Goal: Find contact information: Find contact information

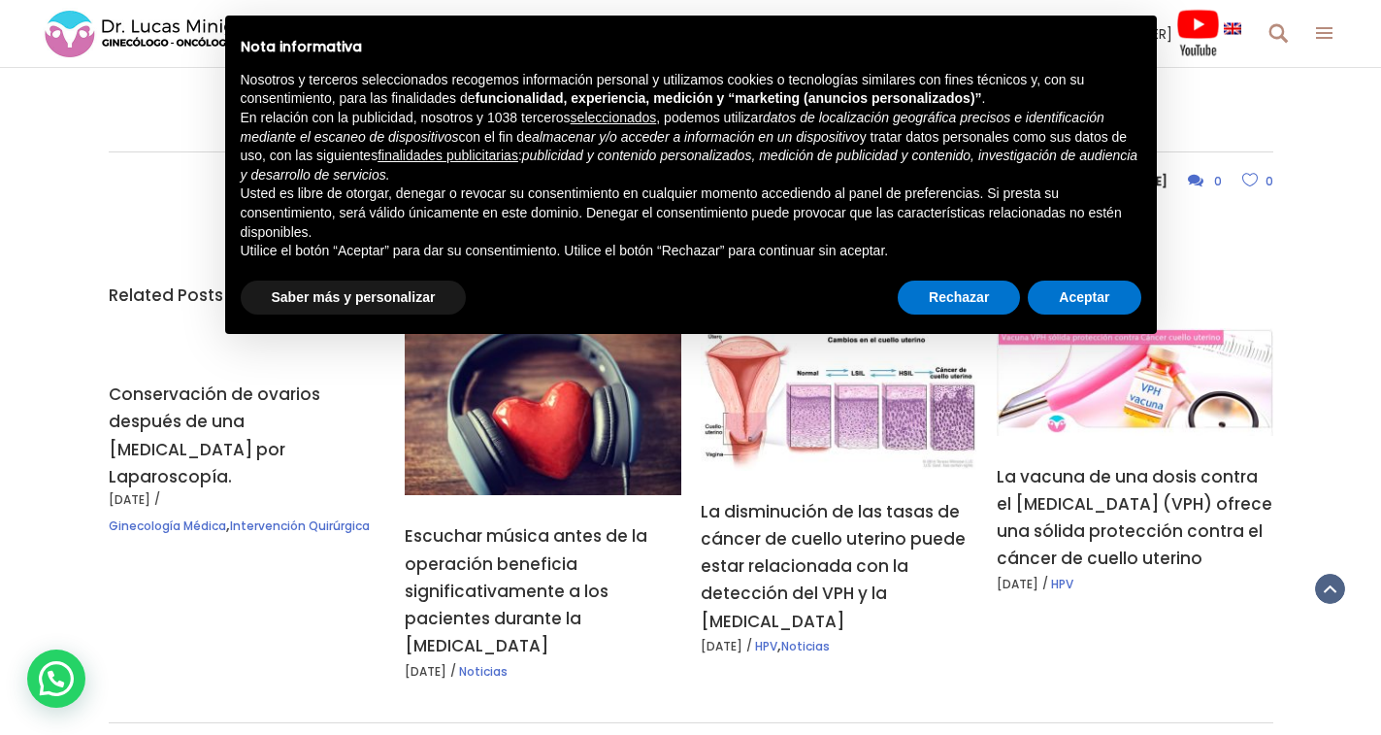
scroll to position [1844, 0]
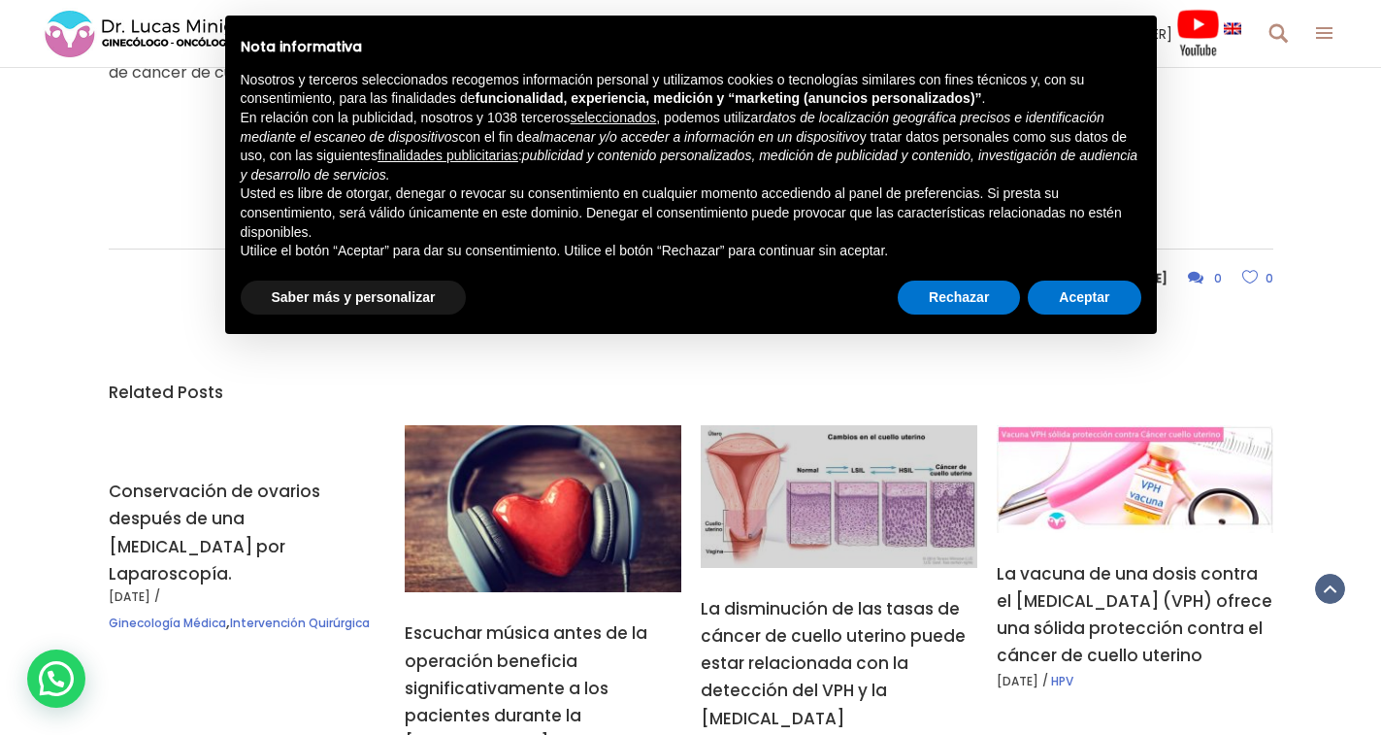
click at [870, 534] on link at bounding box center [839, 496] width 277 height 143
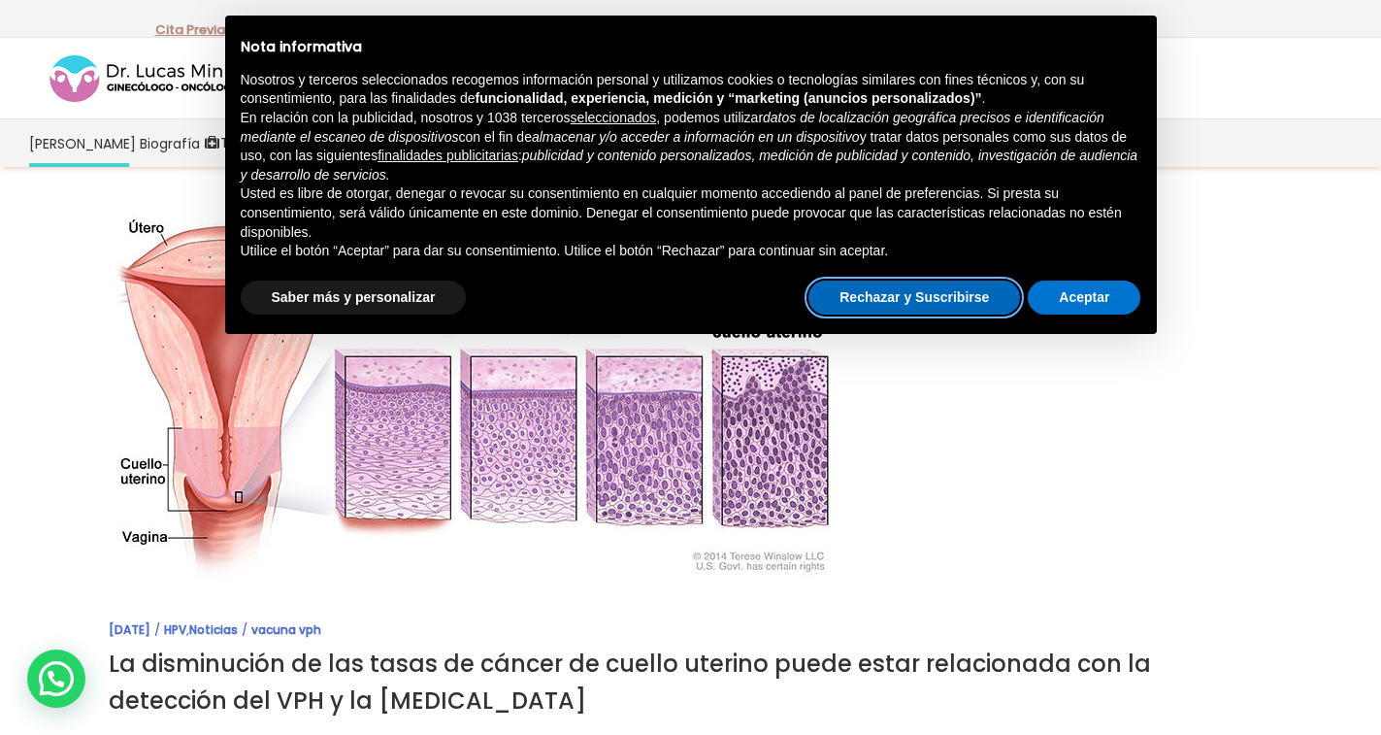
click at [982, 298] on button "Rechazar y Suscribirse" at bounding box center [914, 297] width 212 height 35
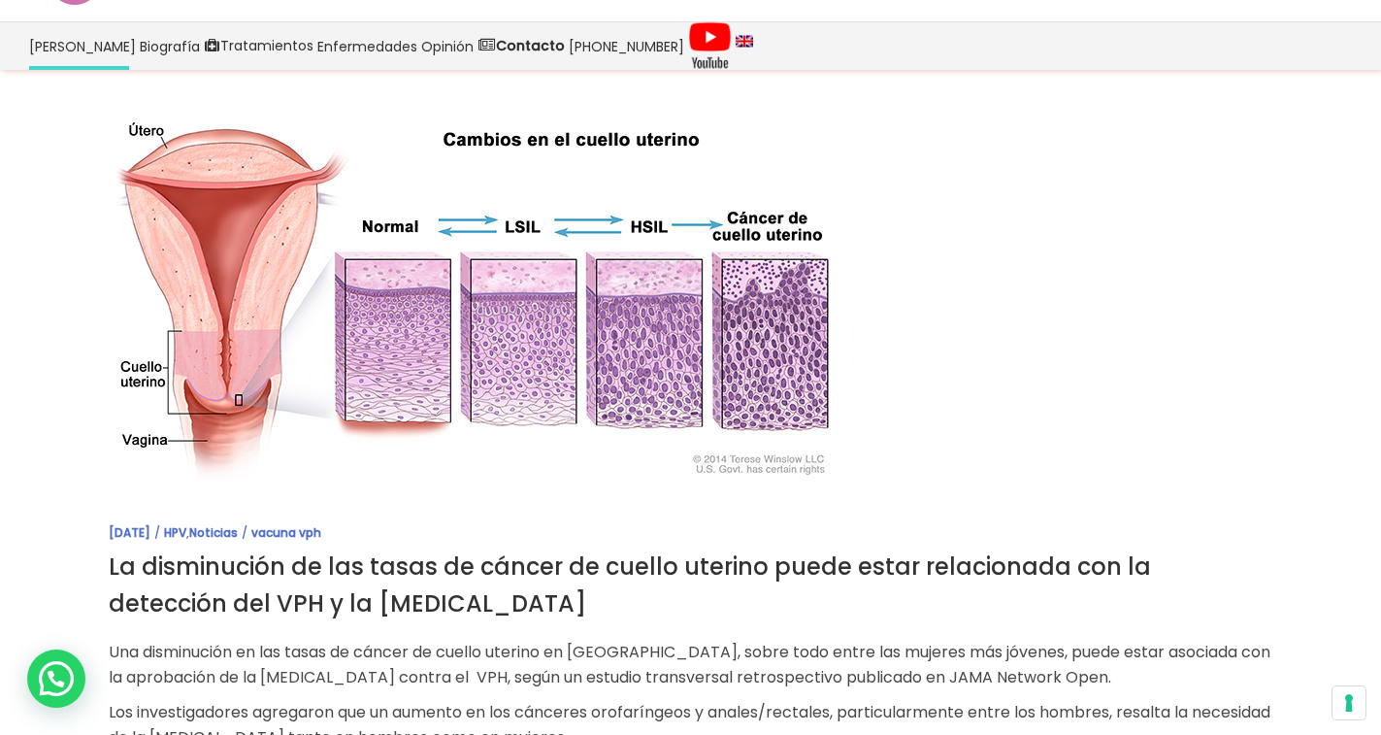
scroll to position [194, 0]
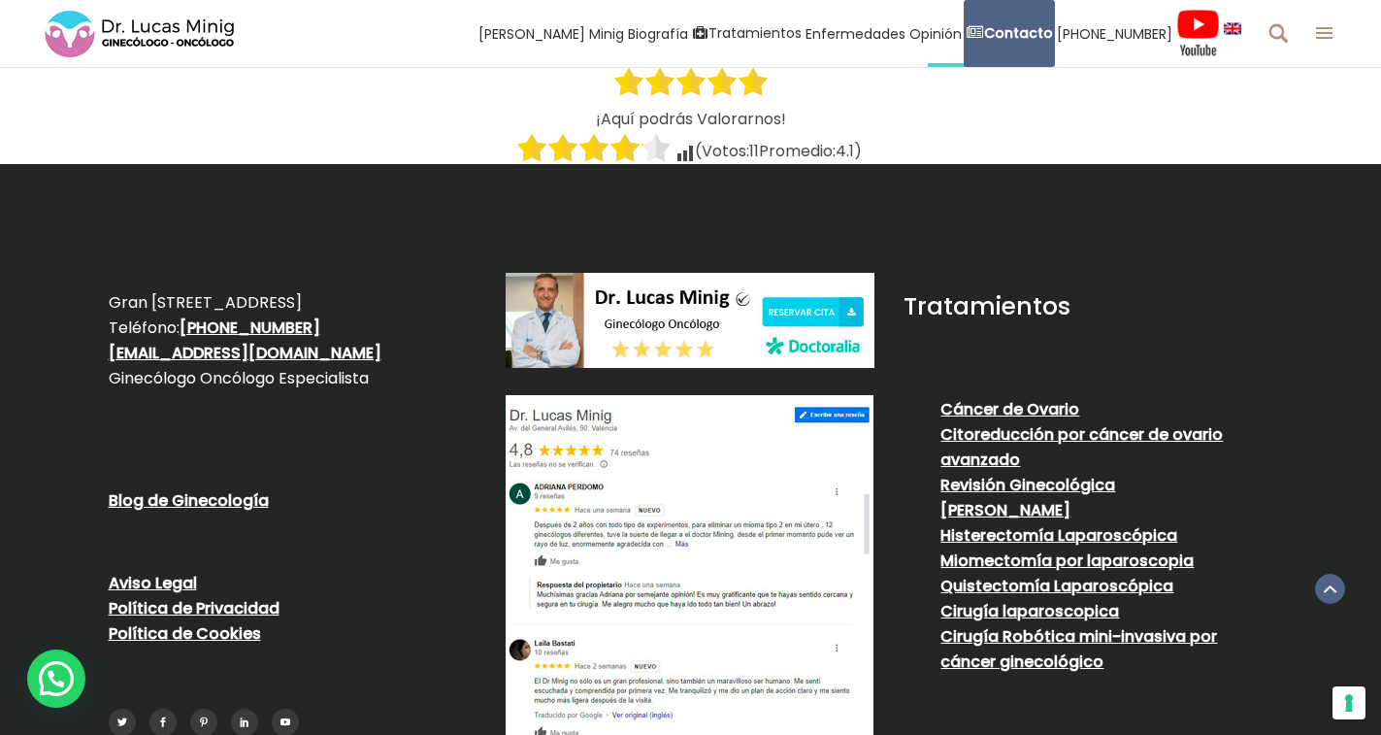
scroll to position [3722, 0]
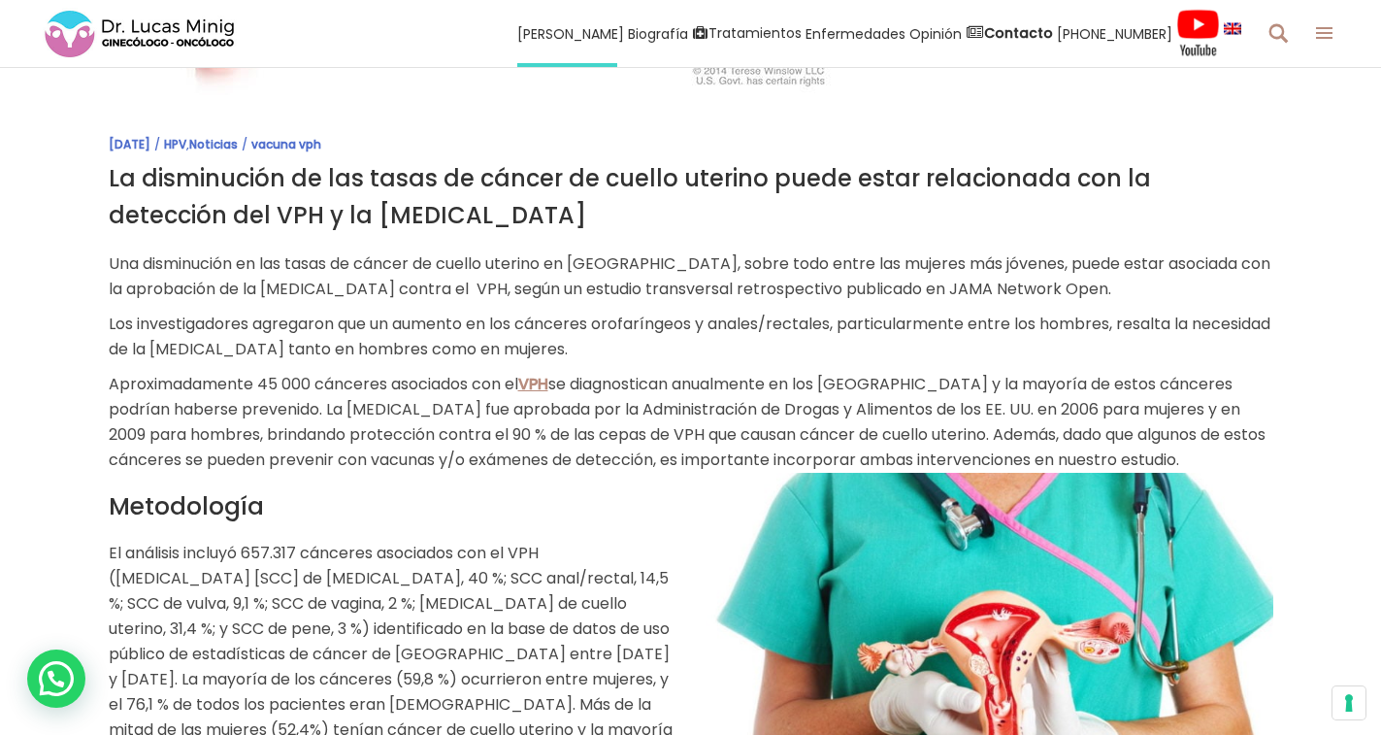
scroll to position [582, 0]
